Goal: Task Accomplishment & Management: Use online tool/utility

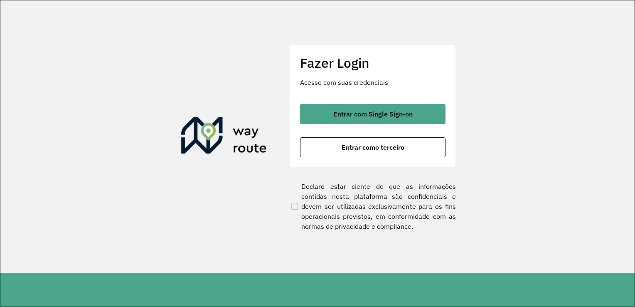
click at [334, 150] on button "Entrar como terceiro" at bounding box center [373, 147] width 146 height 20
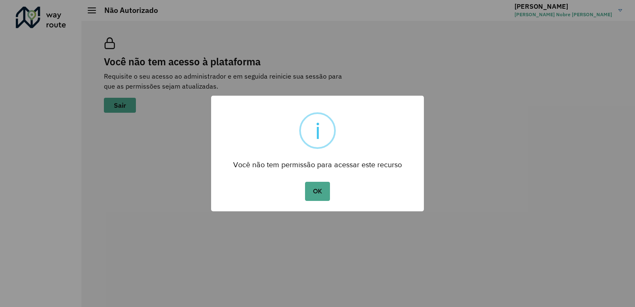
click at [161, 162] on div "× i Você não tem permissão para acessar este recurso OK No Cancel" at bounding box center [317, 153] width 635 height 307
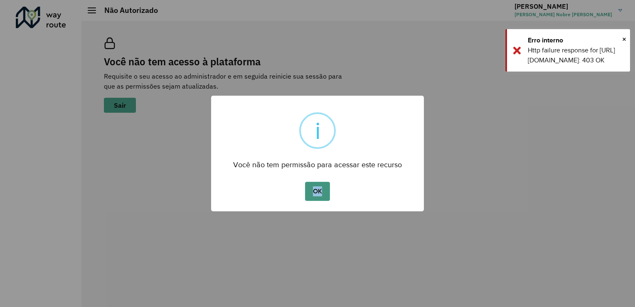
drag, startPoint x: 312, startPoint y: 206, endPoint x: 327, endPoint y: 187, distance: 24.3
click at [327, 187] on div "× i Você não tem permissão para acessar este recurso OK No Cancel" at bounding box center [317, 154] width 213 height 116
click at [327, 187] on button "OK" at bounding box center [317, 191] width 25 height 19
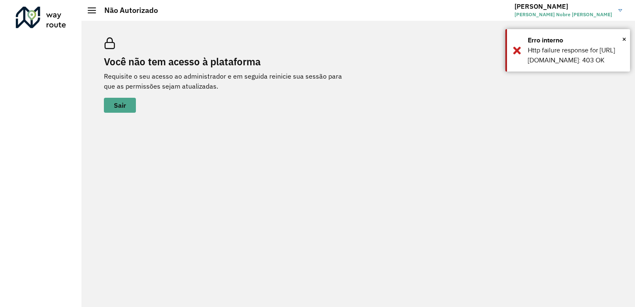
click at [51, 7] on div at bounding box center [41, 18] width 50 height 22
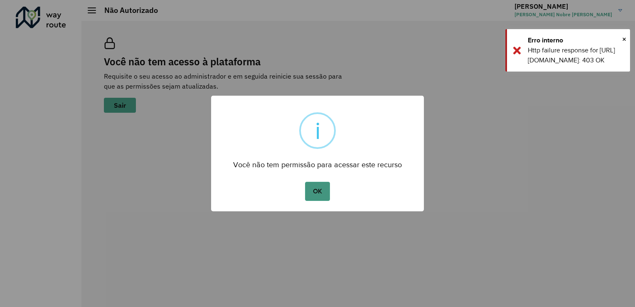
click at [326, 195] on button "OK" at bounding box center [317, 191] width 25 height 19
